Goal: Use online tool/utility: Utilize a website feature to perform a specific function

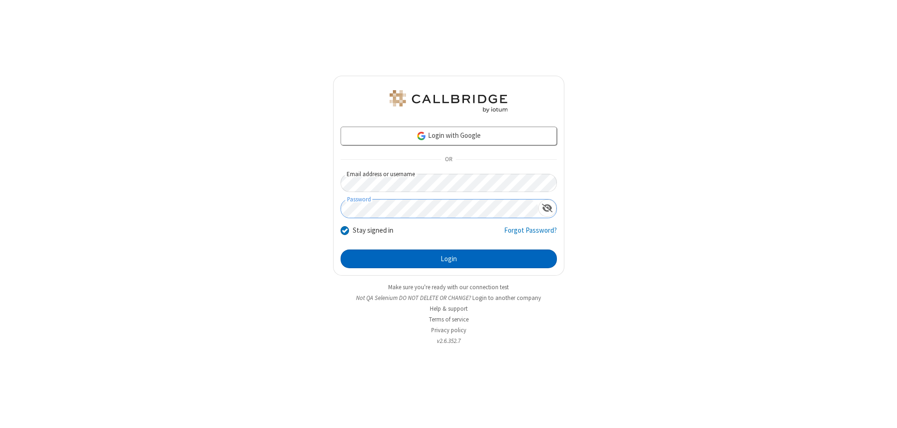
click at [449, 259] on button "Login" at bounding box center [449, 259] width 216 height 19
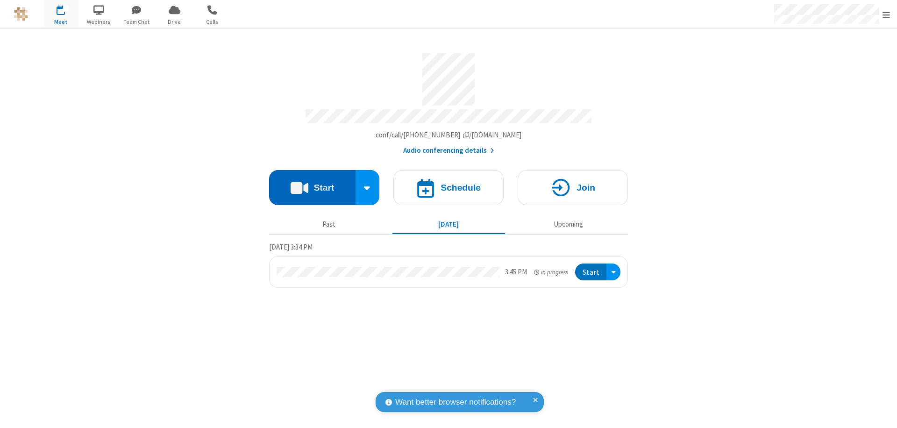
click at [312, 183] on button "Start" at bounding box center [312, 187] width 86 height 35
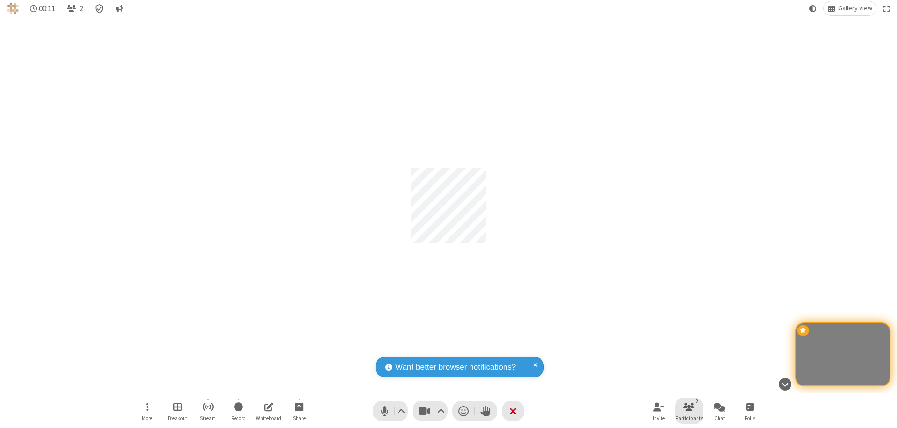
click at [689, 418] on span "Participants" at bounding box center [690, 418] width 28 height 6
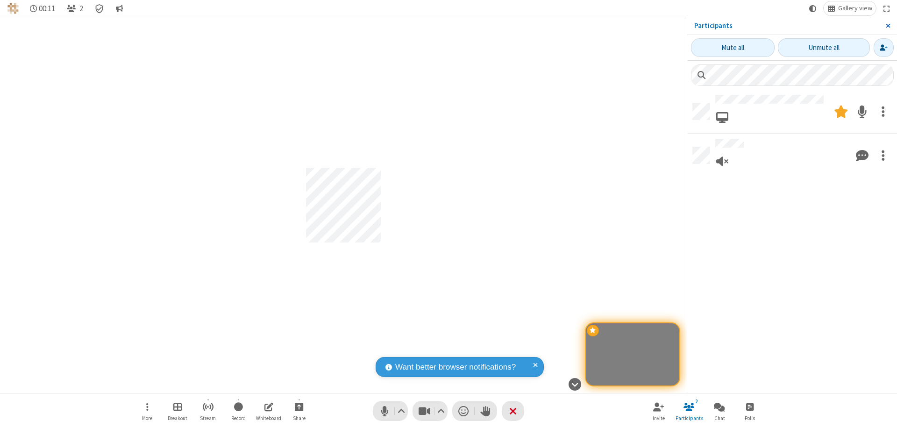
click at [888, 26] on span "Close sidebar" at bounding box center [888, 25] width 5 height 7
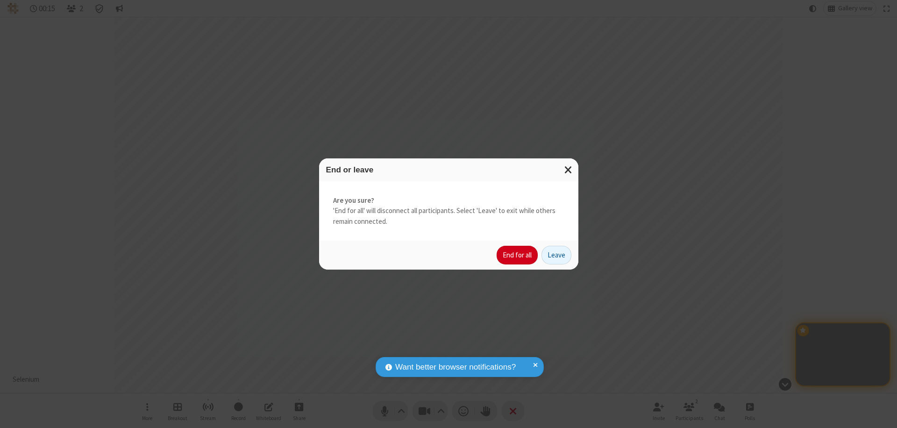
click at [518, 255] on button "End for all" at bounding box center [517, 255] width 41 height 19
